Goal: Ask a question

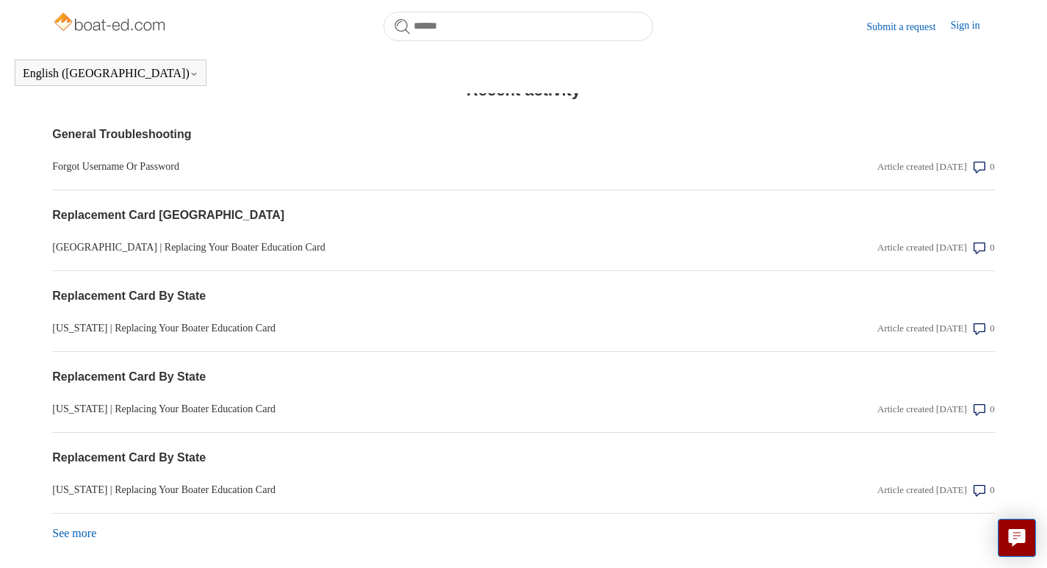
scroll to position [1245, 0]
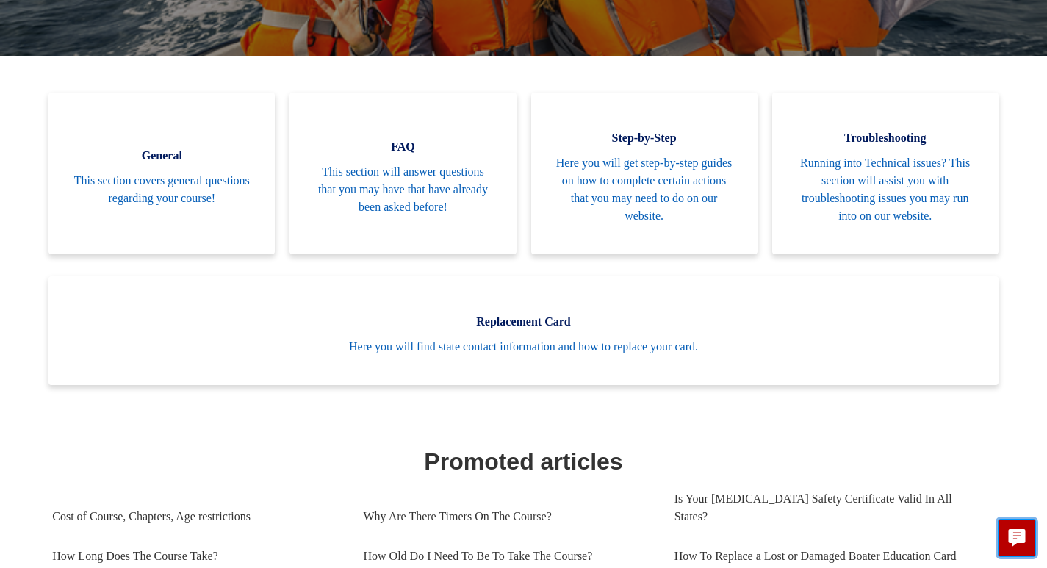
click at [1020, 524] on button "Live chat" at bounding box center [1017, 538] width 38 height 38
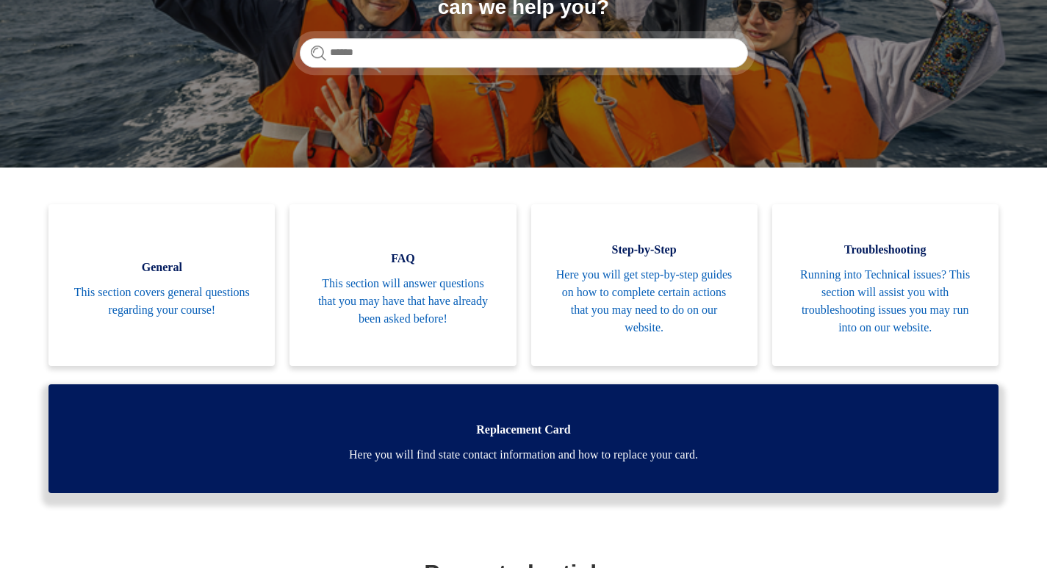
scroll to position [220, 0]
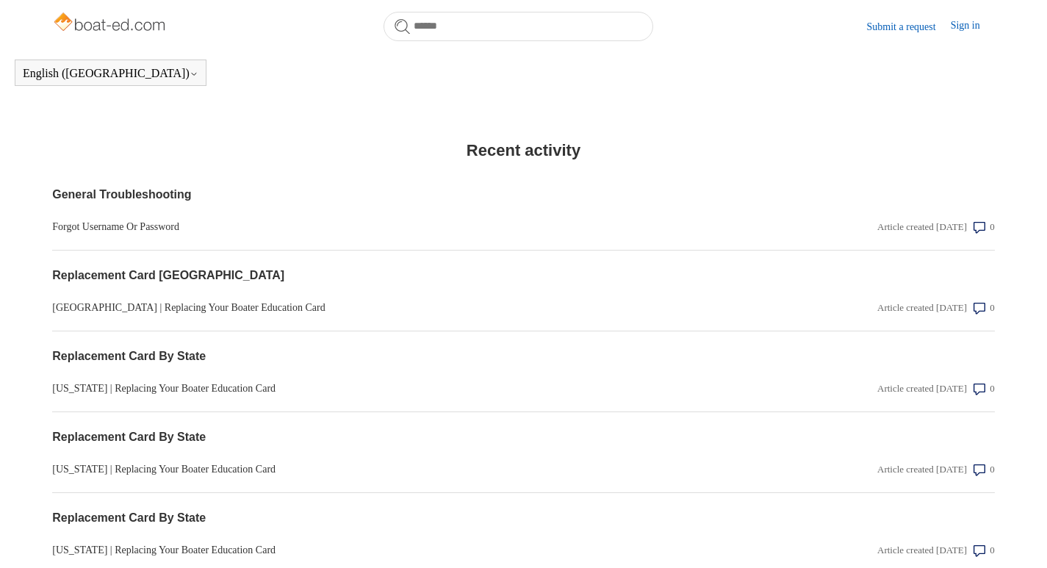
scroll to position [1245, 0]
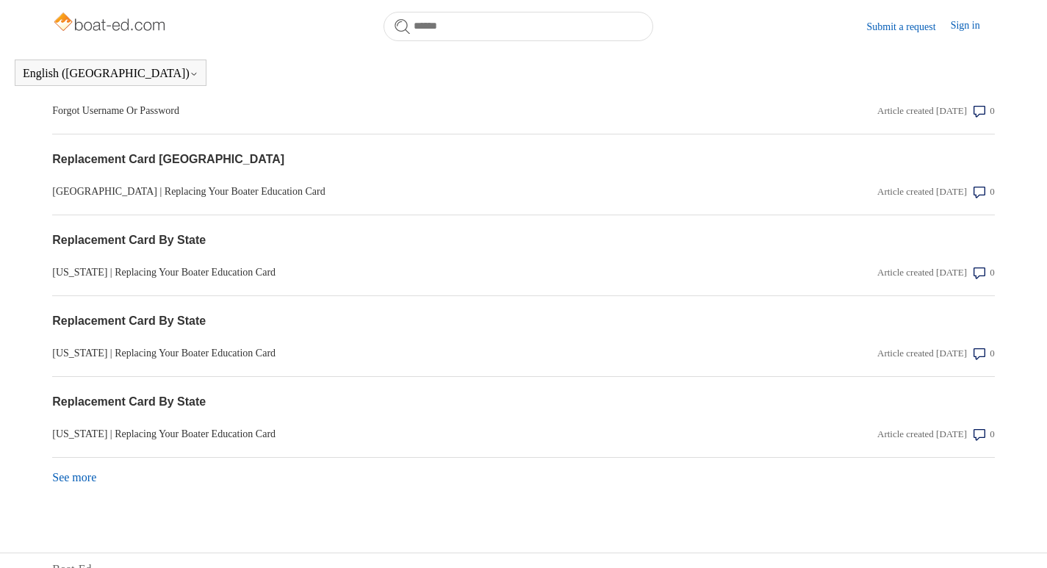
click at [93, 458] on div "See more items from recent activity" at bounding box center [523, 472] width 942 height 29
click at [86, 471] on link "See more items from recent activity" at bounding box center [74, 477] width 44 height 12
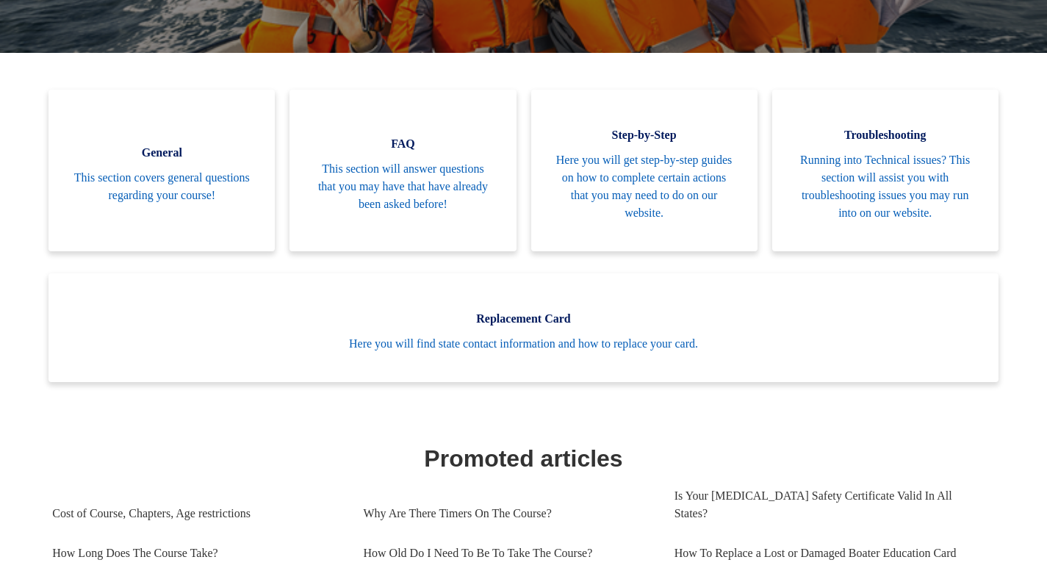
scroll to position [147, 0]
